Goal: Task Accomplishment & Management: Use online tool/utility

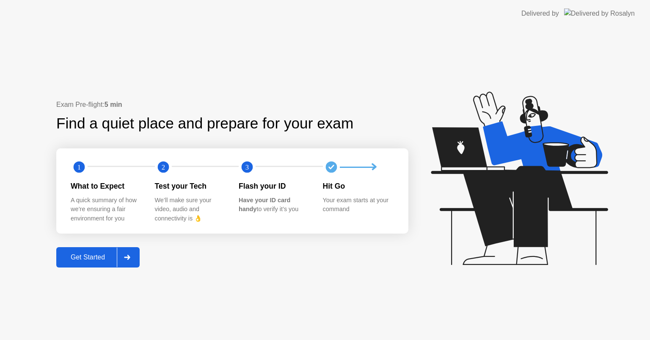
click at [91, 257] on div "Get Started" at bounding box center [88, 257] width 58 height 8
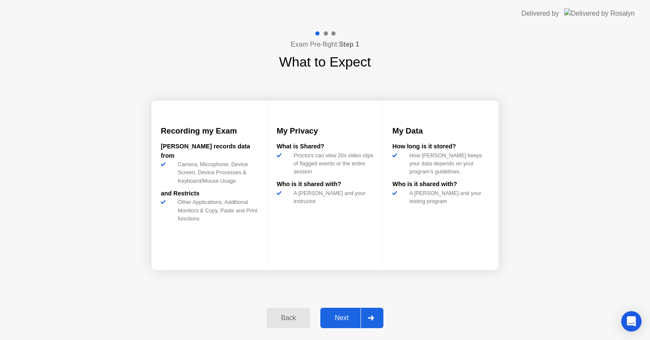
click at [343, 317] on div "Next" at bounding box center [342, 318] width 38 height 8
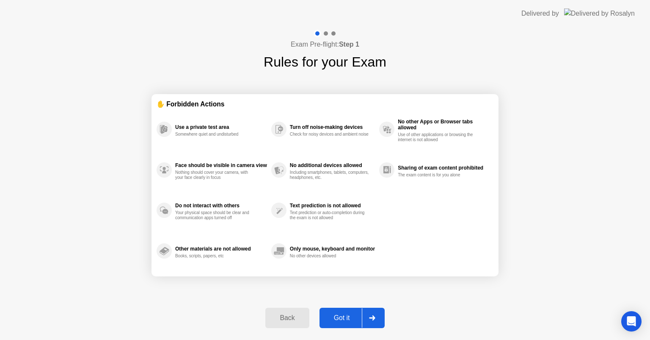
click at [344, 320] on div "Got it" at bounding box center [342, 318] width 40 height 8
select select "Available cameras"
select select "Available speakers"
select select "Available microphones"
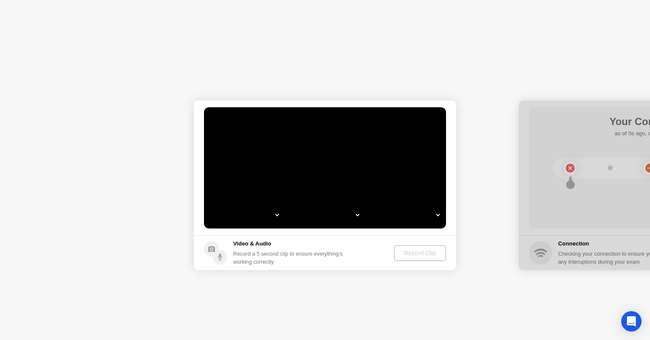
select select "**********"
select select "*******"
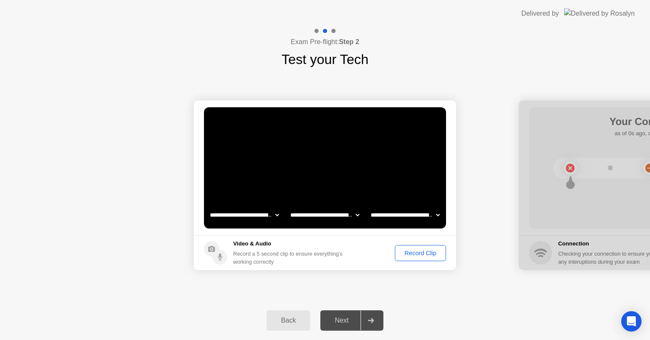
click at [432, 257] on button "Record Clip" at bounding box center [420, 253] width 51 height 16
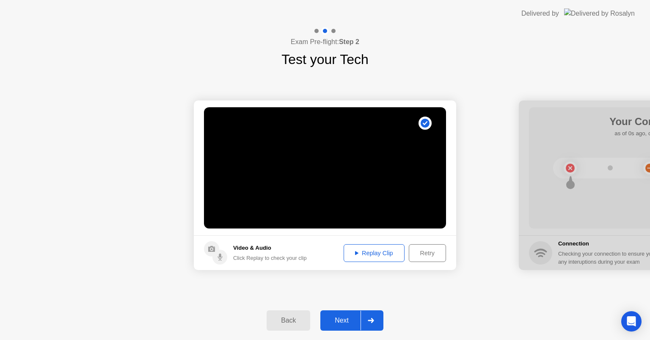
click at [351, 320] on div "Next" at bounding box center [342, 320] width 38 height 8
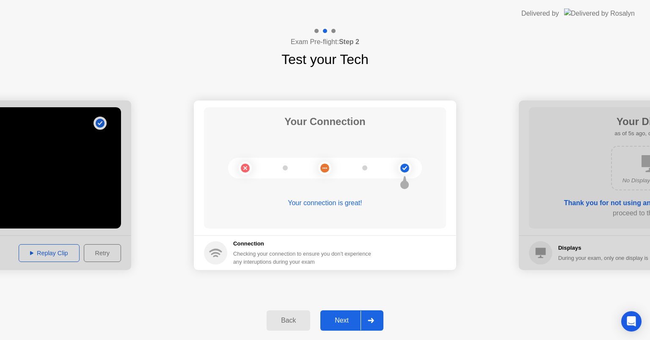
click at [351, 321] on div "Next" at bounding box center [342, 320] width 38 height 8
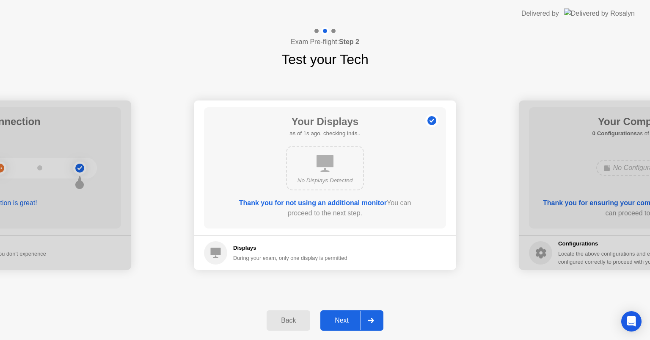
click at [351, 321] on div "Next" at bounding box center [342, 320] width 38 height 8
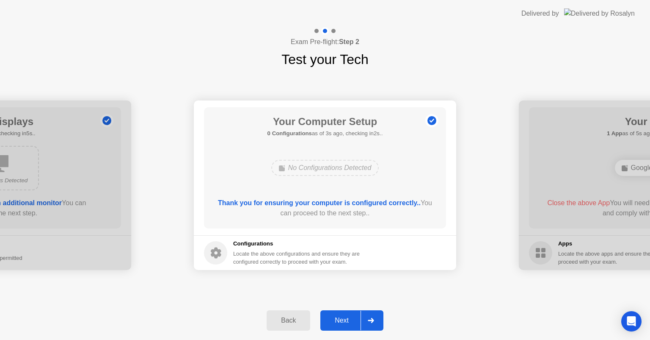
click at [350, 321] on div "Next" at bounding box center [342, 320] width 38 height 8
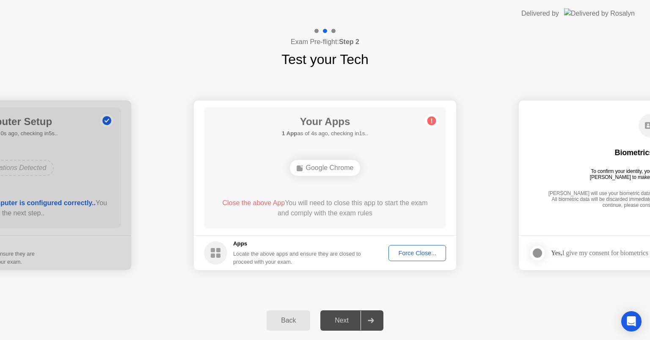
click at [419, 255] on div "Force Close..." at bounding box center [418, 252] width 52 height 7
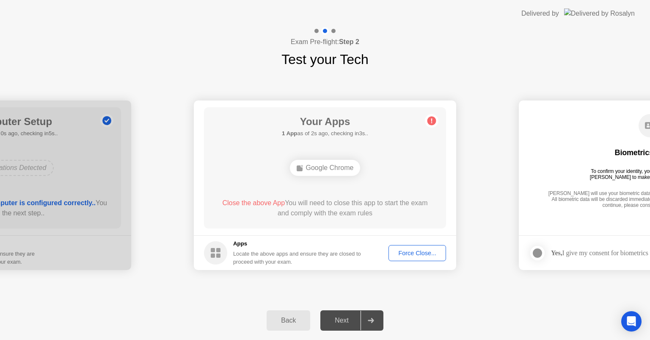
click at [340, 323] on div "Next" at bounding box center [342, 320] width 38 height 8
click at [407, 254] on div "Force Close..." at bounding box center [418, 252] width 52 height 7
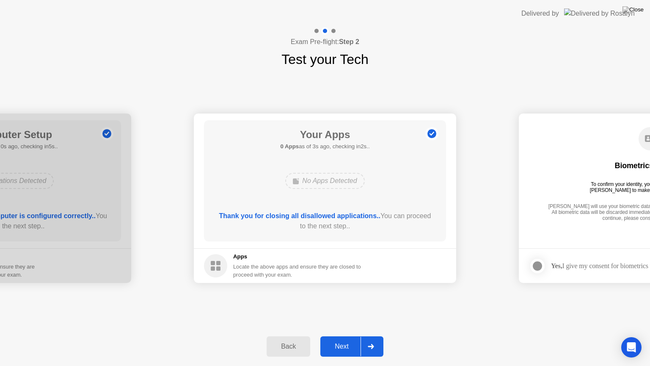
click at [347, 339] on div "Next" at bounding box center [342, 347] width 38 height 8
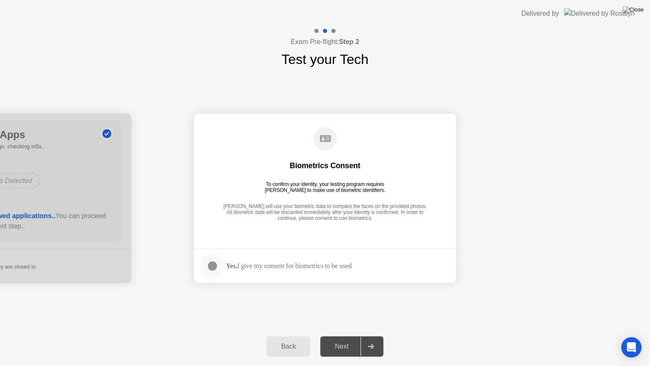
click at [213, 266] on div at bounding box center [212, 266] width 10 height 10
click at [335, 339] on div "Next" at bounding box center [342, 347] width 38 height 8
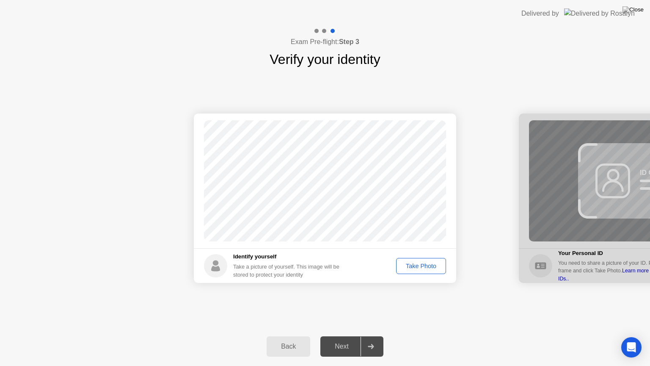
click at [423, 263] on div "Take Photo" at bounding box center [421, 266] width 44 height 7
click at [419, 268] on div "Take Photo" at bounding box center [421, 266] width 44 height 7
click at [401, 268] on div "Take Photo" at bounding box center [421, 266] width 44 height 7
click at [401, 268] on footer "Identify yourself Take a picture of yourself. This image will be stored to prot…" at bounding box center [325, 265] width 263 height 35
click at [334, 339] on div "Next" at bounding box center [342, 347] width 38 height 8
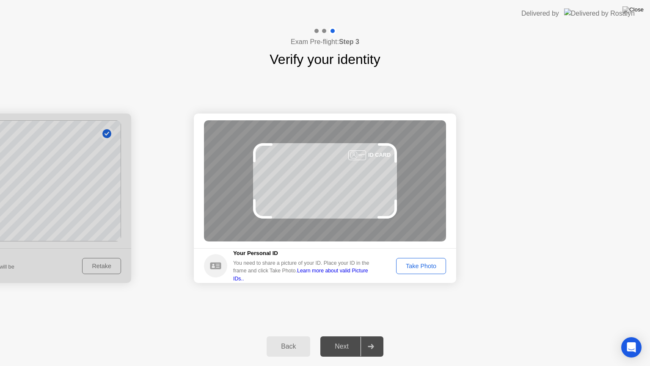
click at [424, 263] on div "Take Photo" at bounding box center [421, 266] width 44 height 7
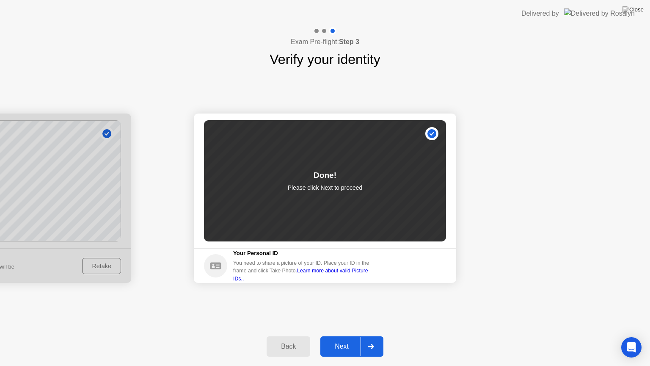
click at [333, 339] on div "Next" at bounding box center [342, 347] width 38 height 8
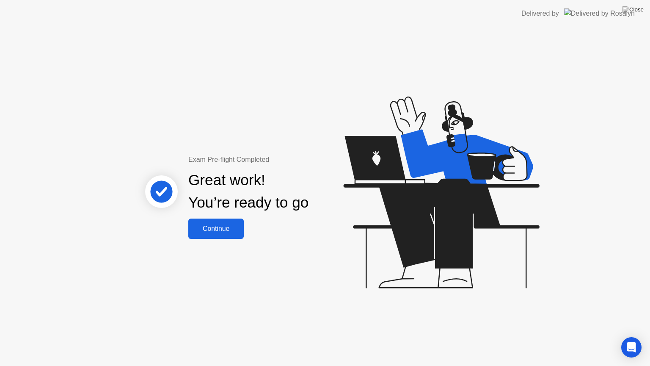
click at [217, 227] on div "Continue" at bounding box center [216, 229] width 50 height 8
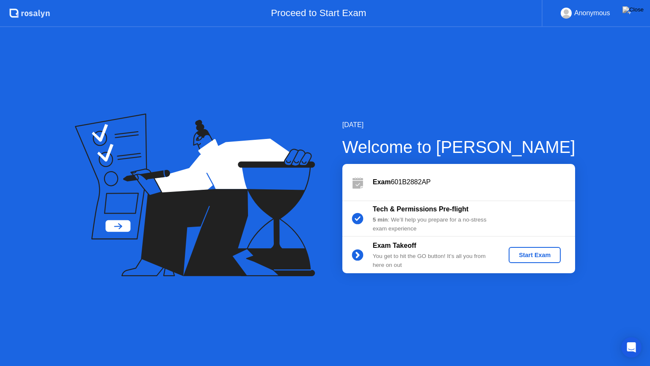
click at [554, 254] on div "Start Exam" at bounding box center [534, 255] width 45 height 7
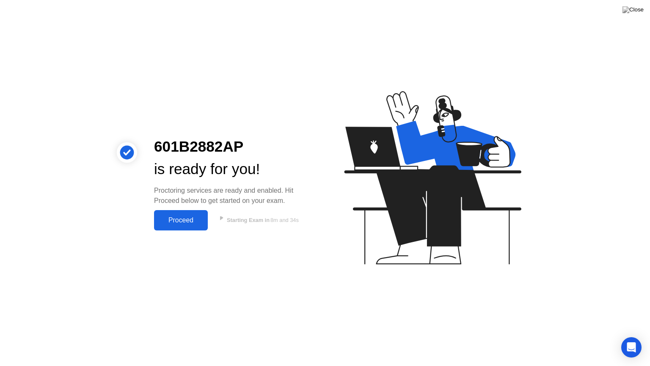
click at [173, 224] on div "Proceed" at bounding box center [181, 220] width 49 height 8
click at [173, 224] on div "601B2882AP is ready for you! Proctoring services are ready and enabled. Hit Pro…" at bounding box center [325, 183] width 650 height 366
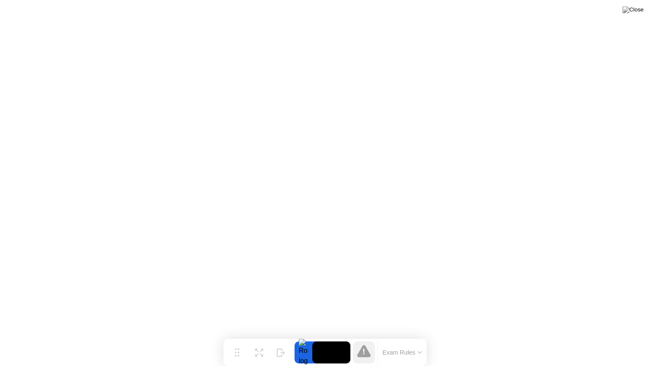
click at [316, 339] on video at bounding box center [332, 352] width 38 height 22
click at [300, 339] on div at bounding box center [304, 352] width 18 height 22
click at [298, 339] on div at bounding box center [304, 352] width 18 height 22
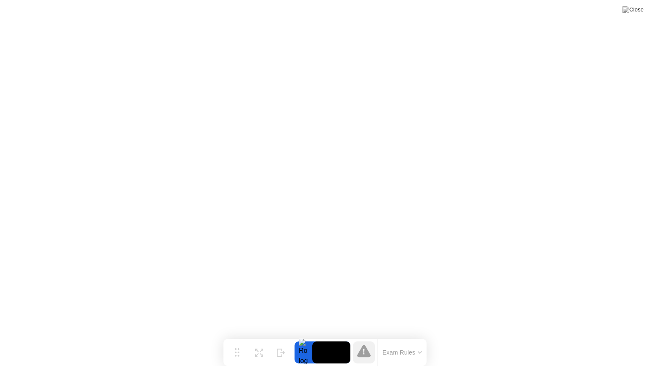
click at [322, 339] on video at bounding box center [332, 352] width 38 height 22
click at [256, 339] on div "Expand" at bounding box center [259, 359] width 15 height 5
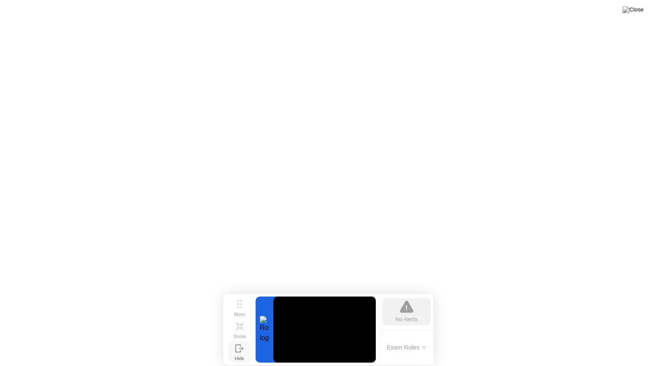
click at [234, 339] on button "Hide" at bounding box center [240, 351] width 22 height 22
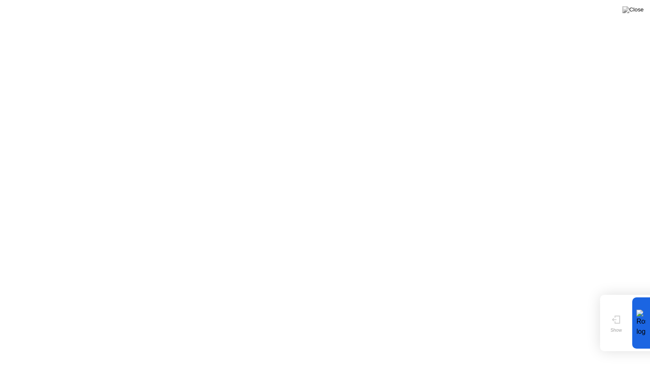
click at [616, 339] on div "Move Show" at bounding box center [616, 322] width 27 height 51
click at [607, 327] on button "Show" at bounding box center [617, 323] width 22 height 22
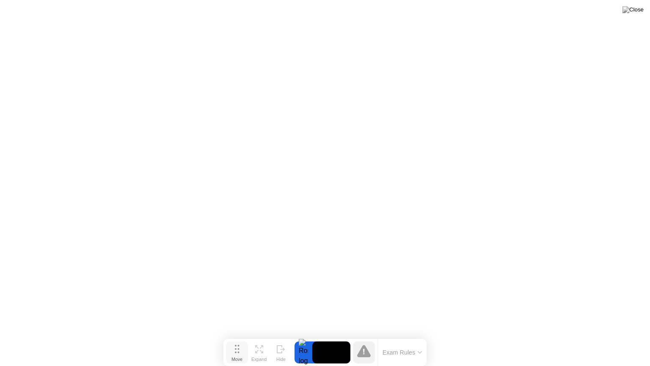
click at [242, 339] on div "Move" at bounding box center [237, 359] width 11 height 5
click at [238, 339] on div "Move" at bounding box center [237, 359] width 11 height 5
click at [237, 339] on div "Move" at bounding box center [237, 359] width 11 height 5
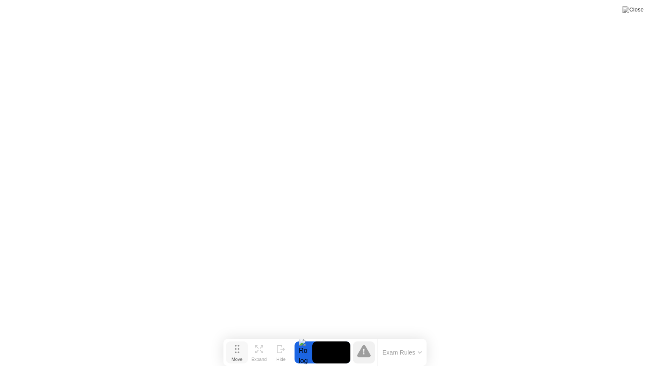
click at [237, 339] on div "Move" at bounding box center [237, 359] width 11 height 5
click at [332, 339] on video at bounding box center [332, 352] width 38 height 22
click at [307, 339] on div at bounding box center [304, 352] width 18 height 22
click at [261, 339] on div "Expand" at bounding box center [259, 359] width 15 height 5
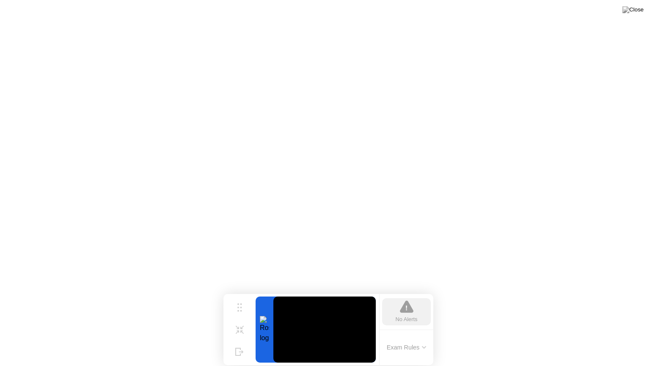
click at [420, 339] on button "Exam Rules" at bounding box center [407, 347] width 45 height 8
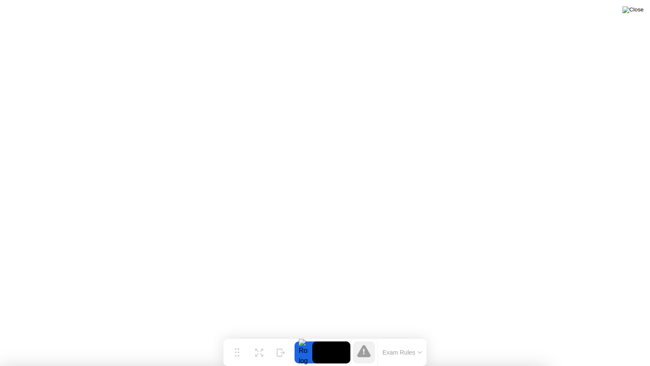
click at [639, 10] on img at bounding box center [633, 9] width 21 height 7
